Goal: Find specific page/section: Find specific page/section

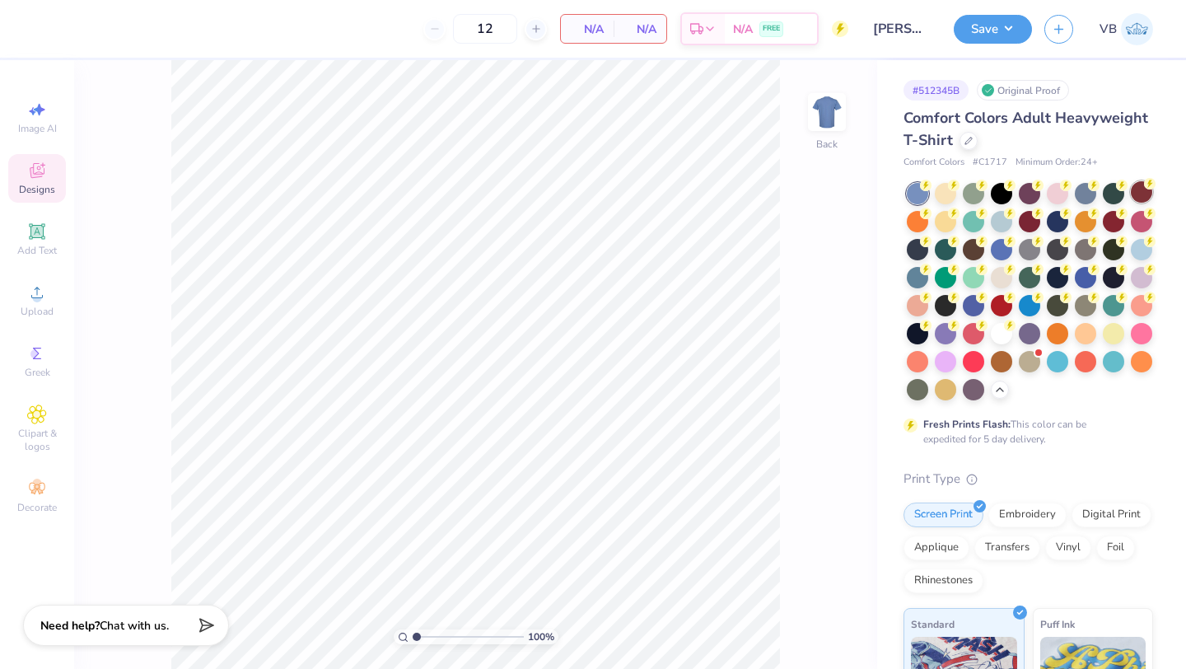
scroll to position [4, 0]
click at [1019, 343] on div at bounding box center [1029, 331] width 21 height 21
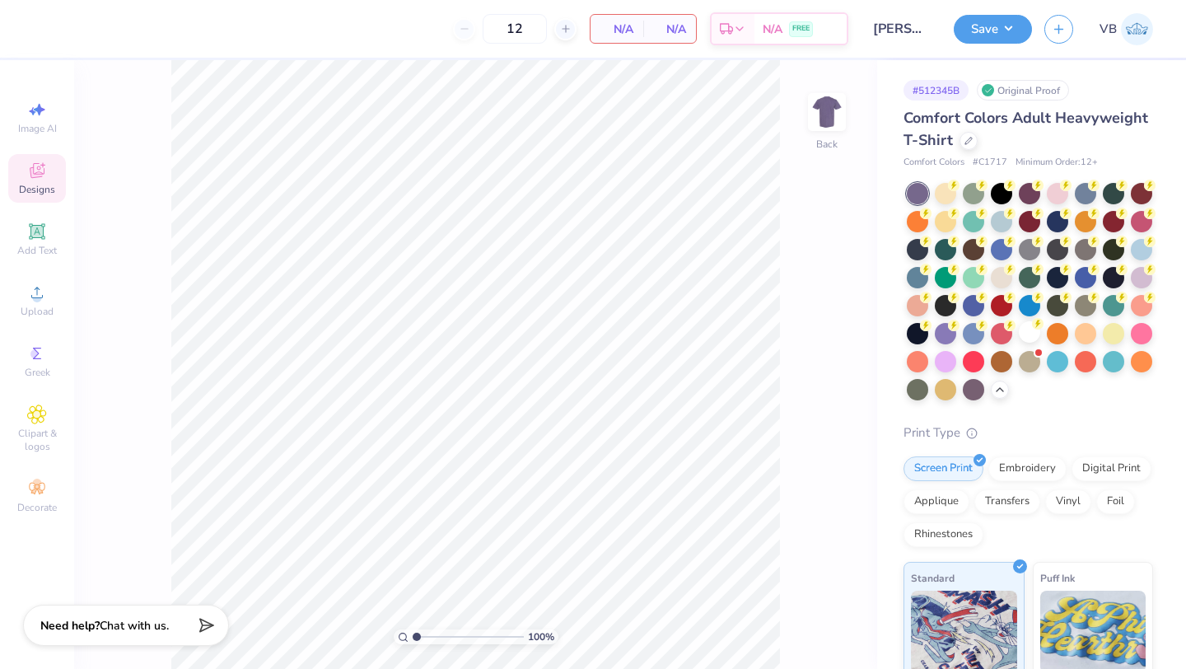
click at [54, 172] on div "Designs" at bounding box center [37, 178] width 58 height 49
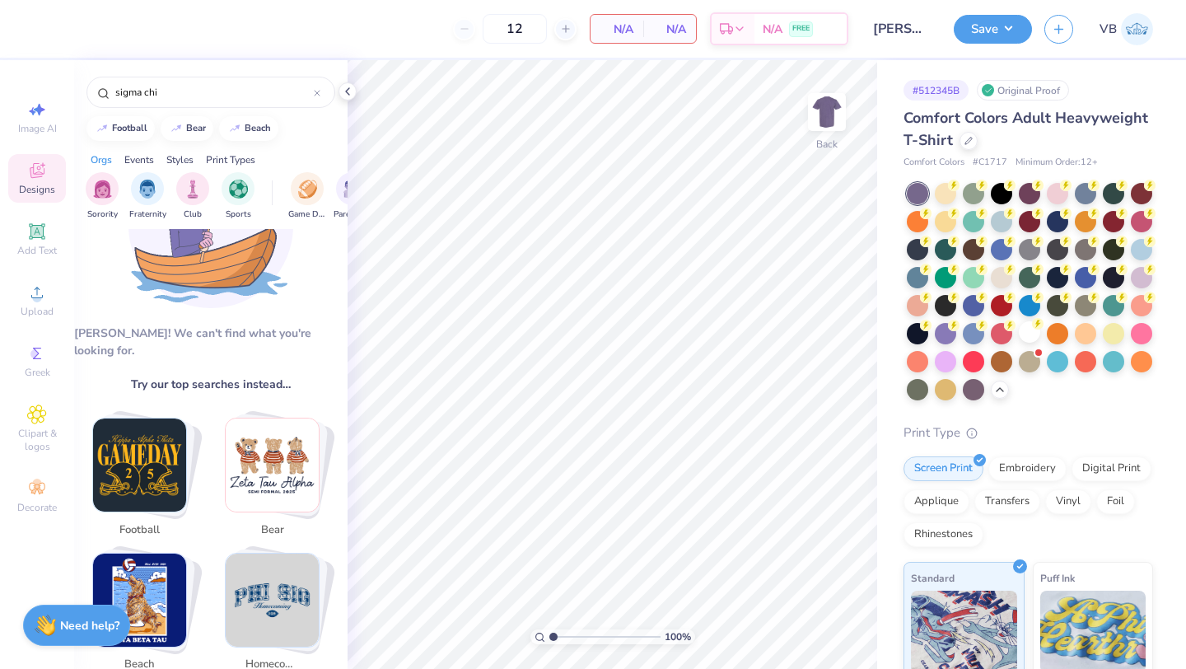
scroll to position [318, 0]
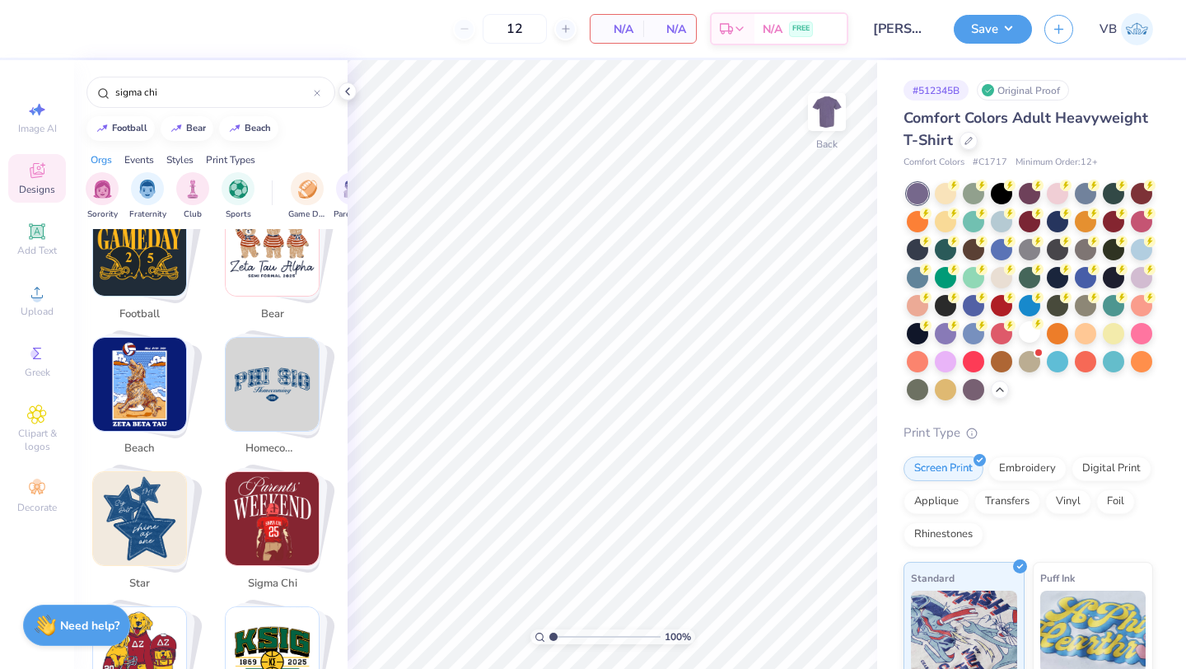
click at [145, 264] on img "Stack Card Button football" at bounding box center [139, 249] width 93 height 93
click at [283, 488] on img "Stack Card Button sigma chi" at bounding box center [272, 518] width 93 height 93
type input "sigma chi"
click at [319, 99] on div at bounding box center [317, 92] width 7 height 15
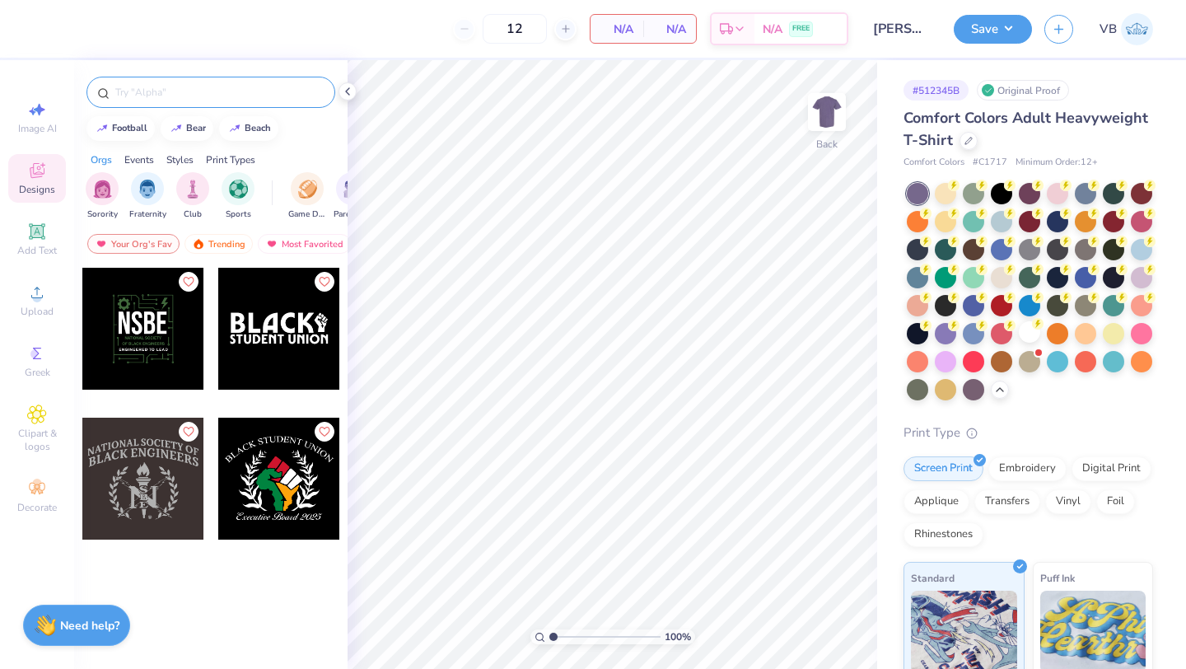
click at [34, 180] on div "Designs" at bounding box center [37, 178] width 58 height 49
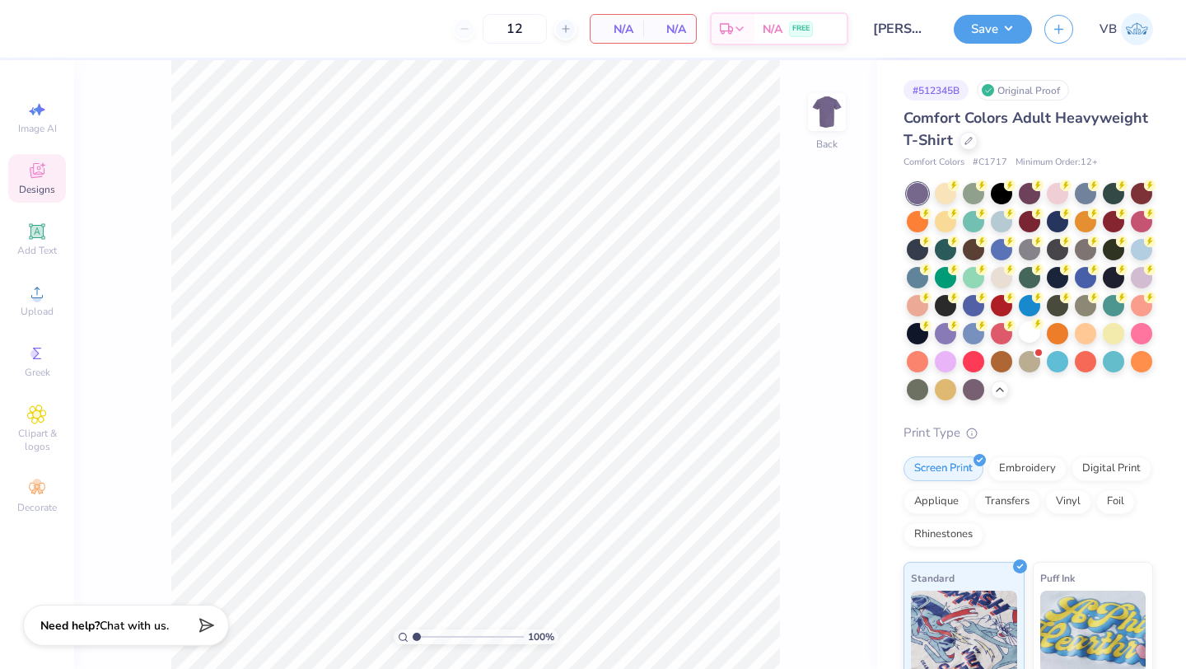
click at [36, 176] on icon at bounding box center [36, 172] width 13 height 11
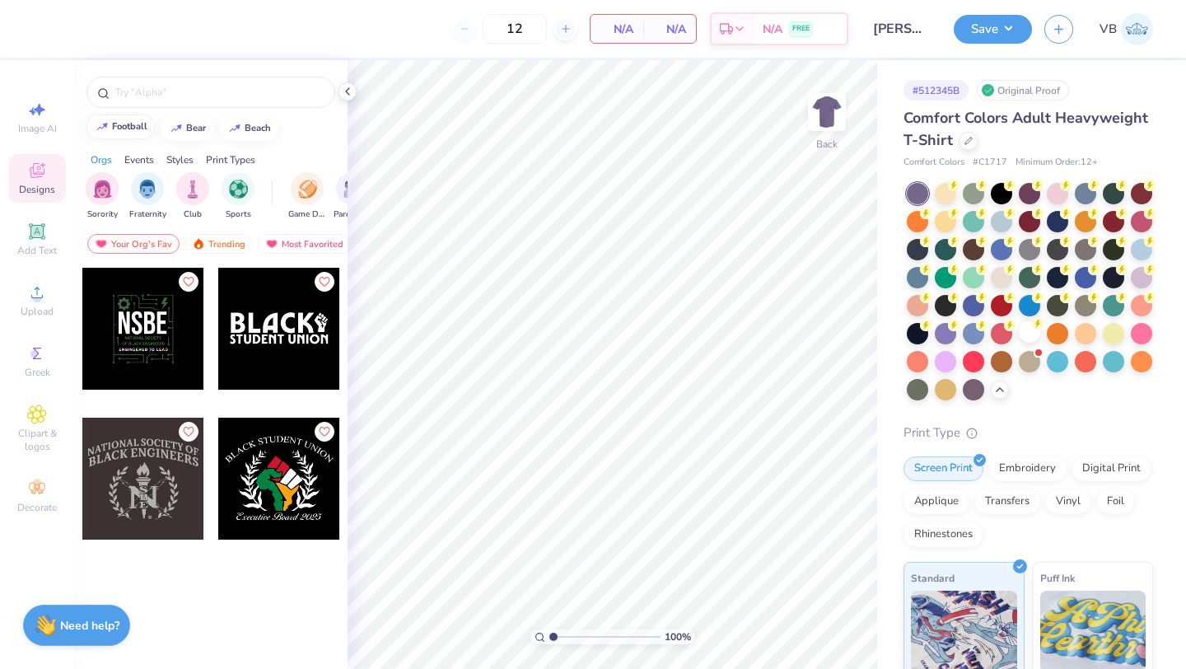
click at [121, 133] on button "football" at bounding box center [120, 126] width 68 height 25
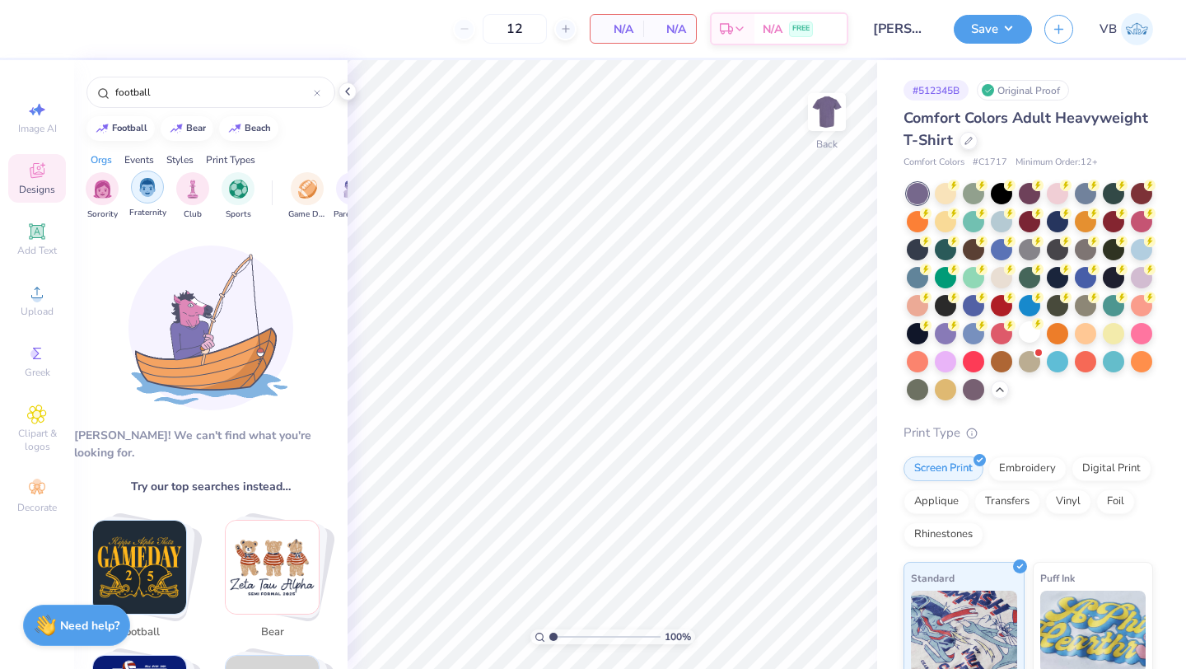
click at [138, 189] on img "filter for Fraternity" at bounding box center [147, 187] width 18 height 19
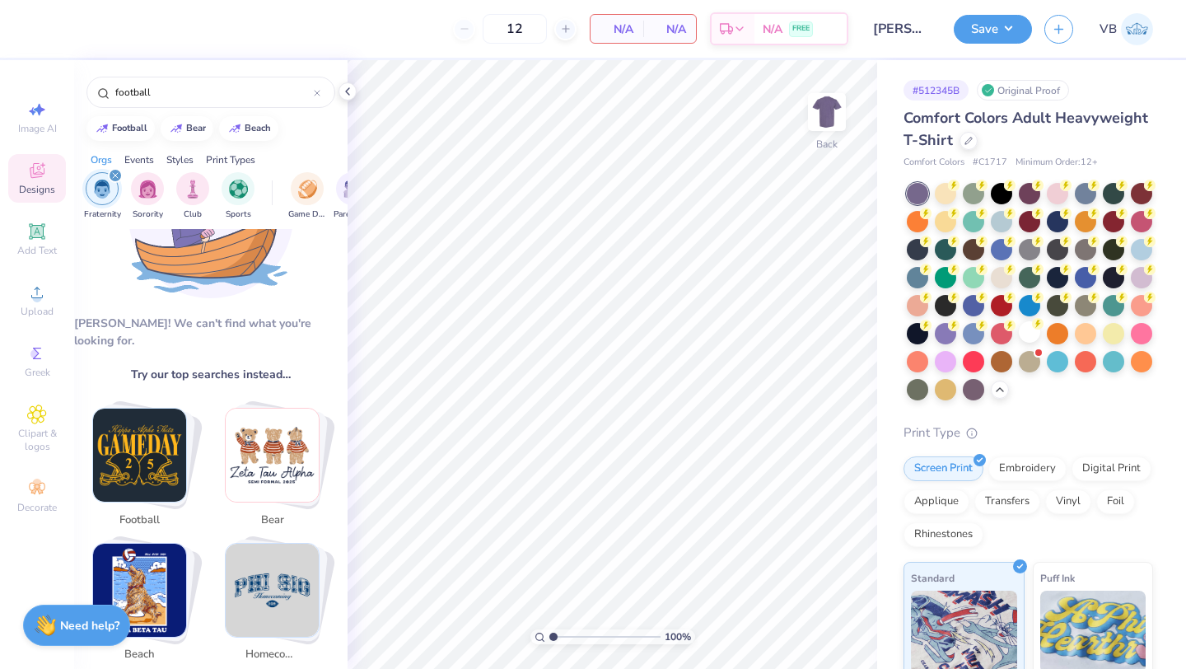
scroll to position [279, 0]
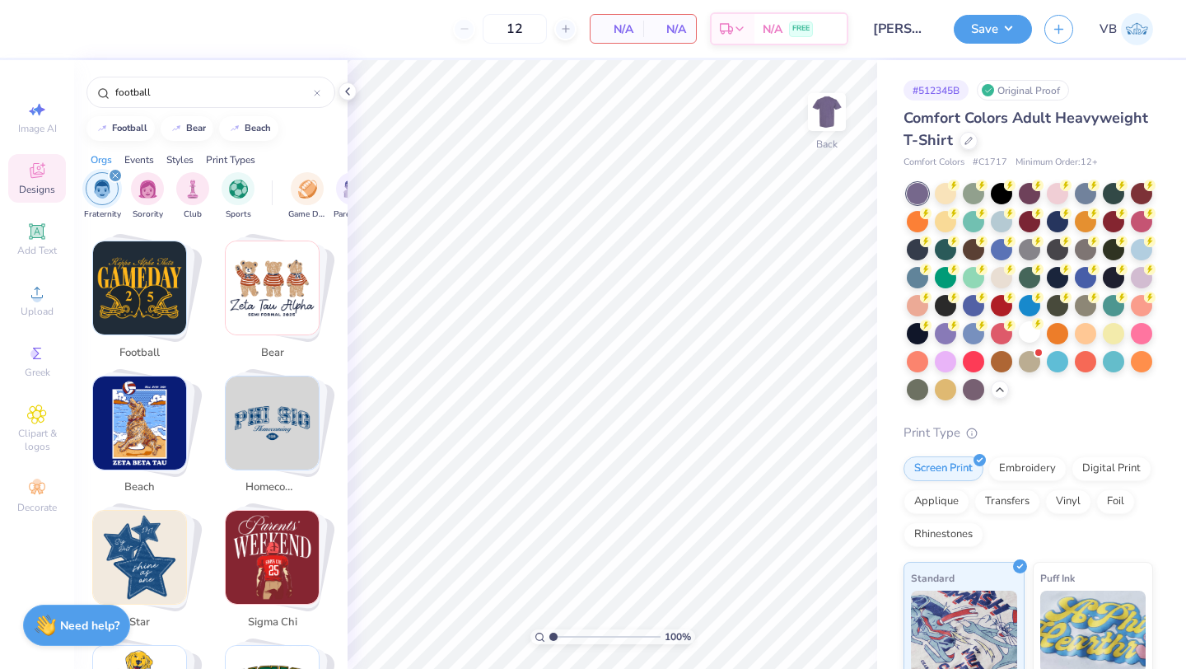
click at [262, 431] on img "Stack Card Button homecoming" at bounding box center [272, 422] width 93 height 93
click at [284, 543] on img "Stack Card Button sigma chi" at bounding box center [272, 557] width 93 height 93
type input "sigma chi"
click at [284, 543] on img "Stack Card Button sigma chi" at bounding box center [272, 557] width 93 height 93
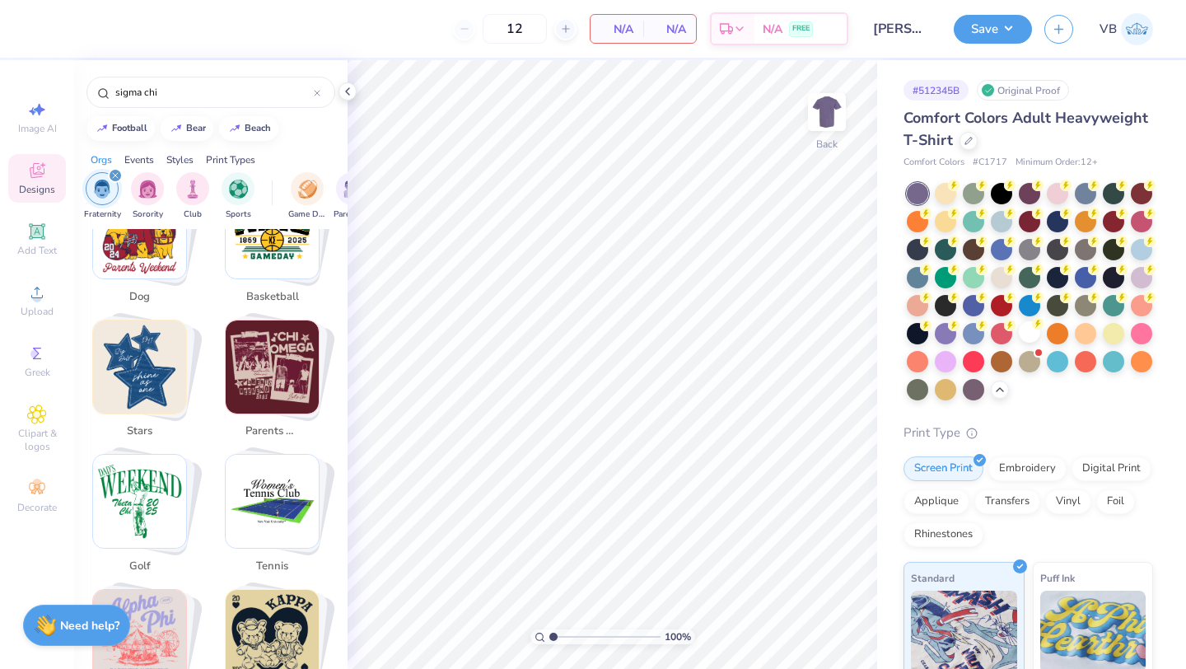
scroll to position [817, 0]
